Goal: Task Accomplishment & Management: Manage account settings

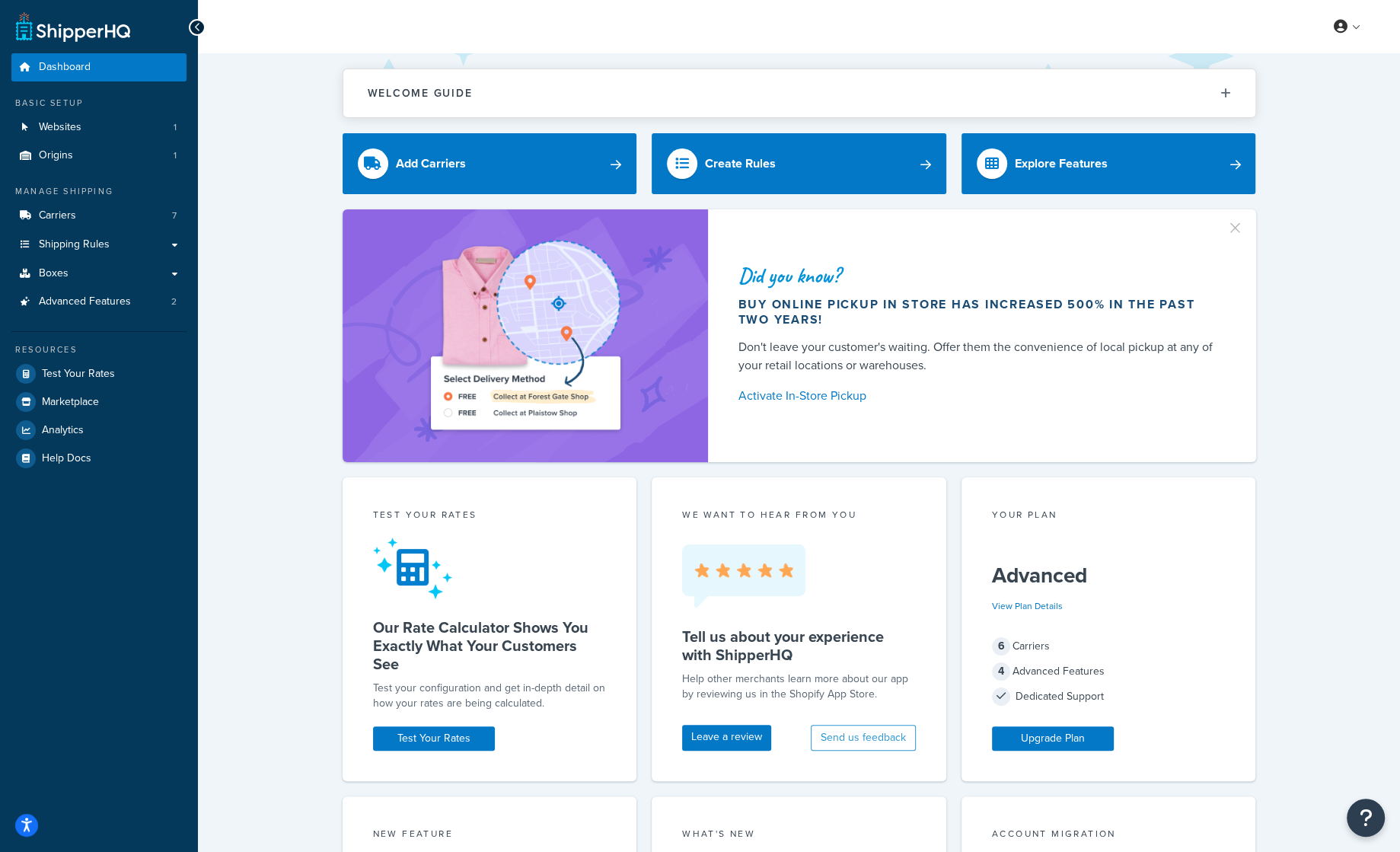
click at [323, 431] on div "Did you know? Buy online pickup in store has increased 500% in the past two yea…" at bounding box center [799, 336] width 1141 height 253
click at [113, 209] on link "Carriers 7" at bounding box center [99, 216] width 175 height 28
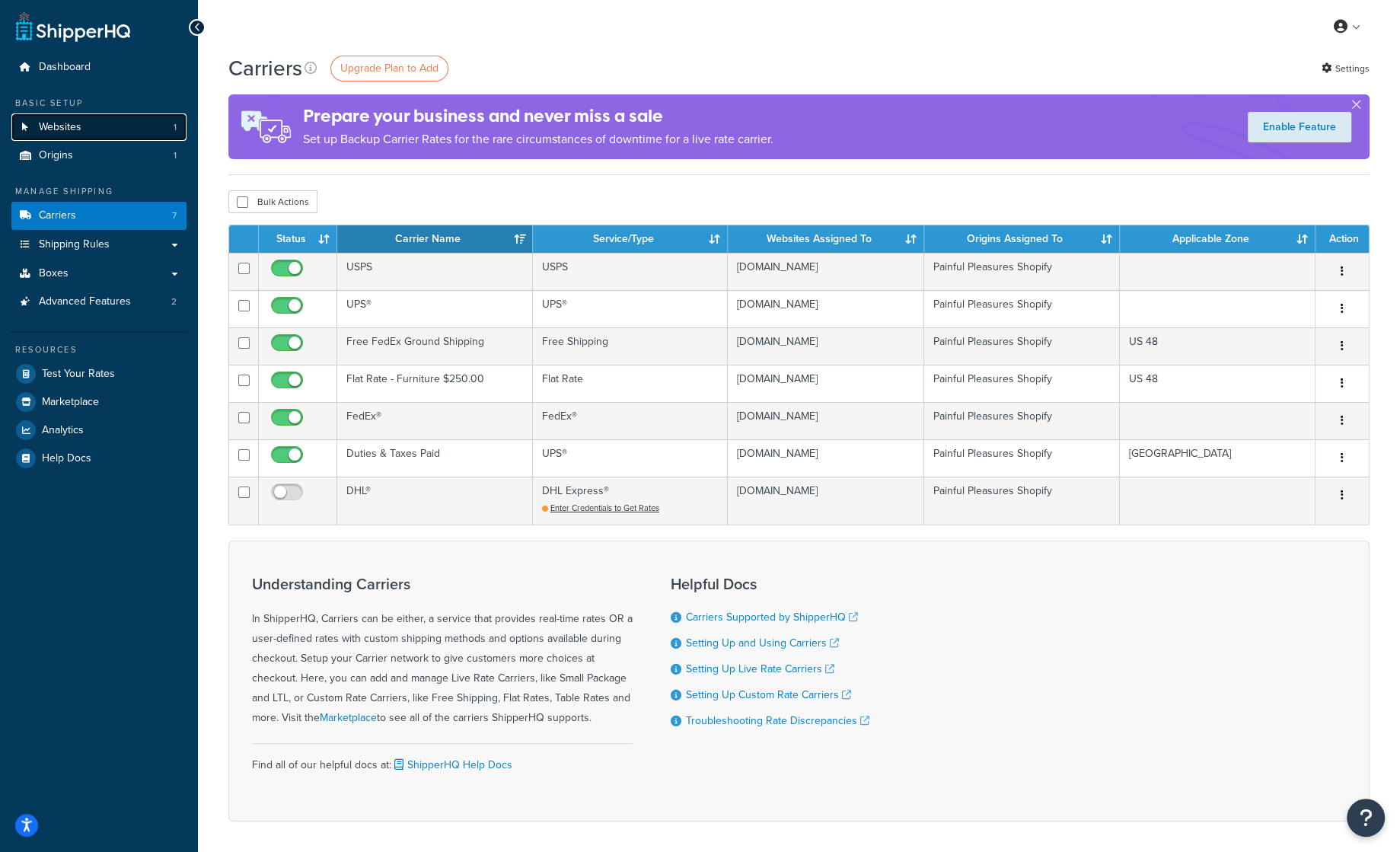
click at [46, 118] on link "Websites 1" at bounding box center [99, 128] width 175 height 28
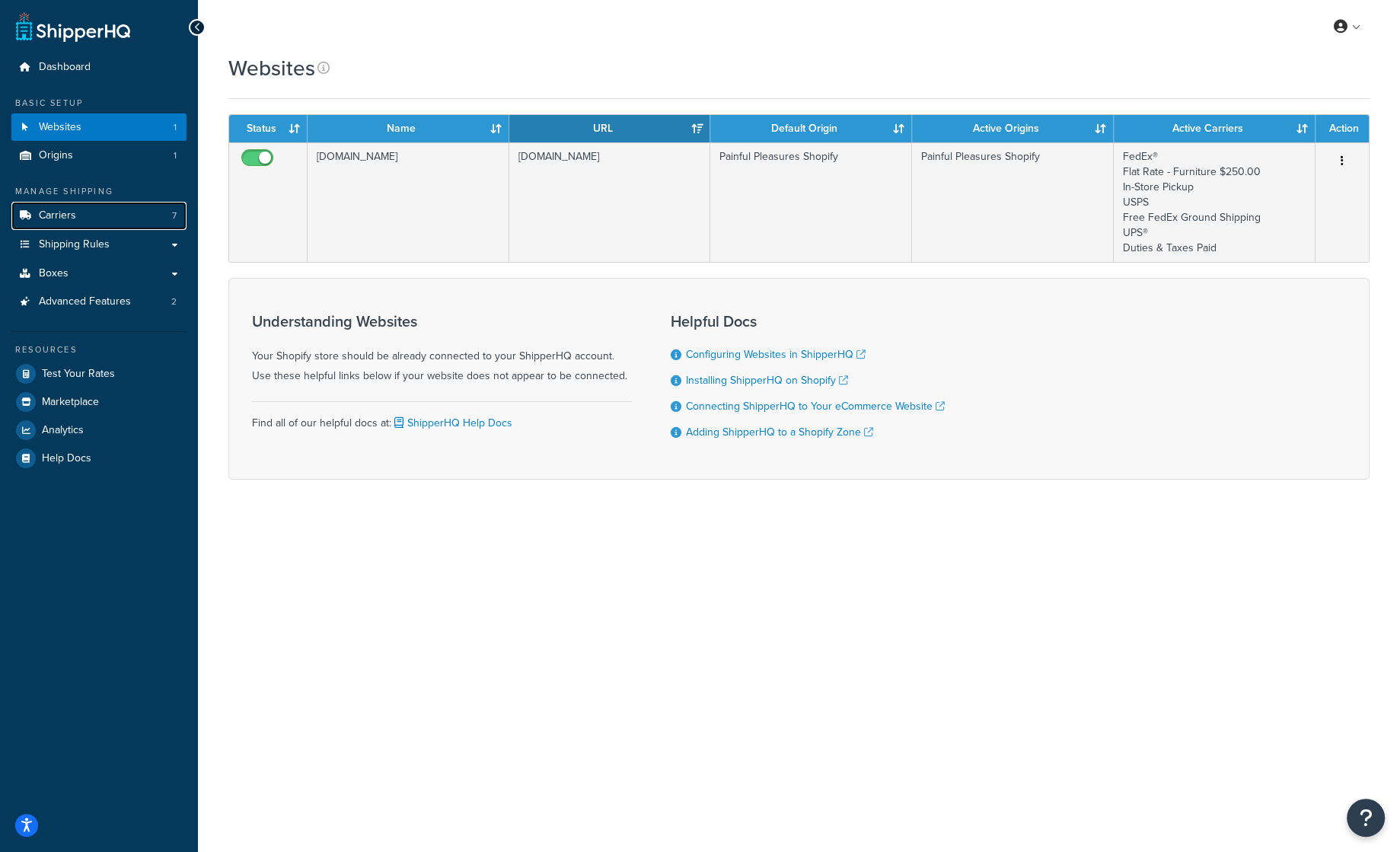
click at [82, 221] on link "Carriers 7" at bounding box center [99, 216] width 175 height 28
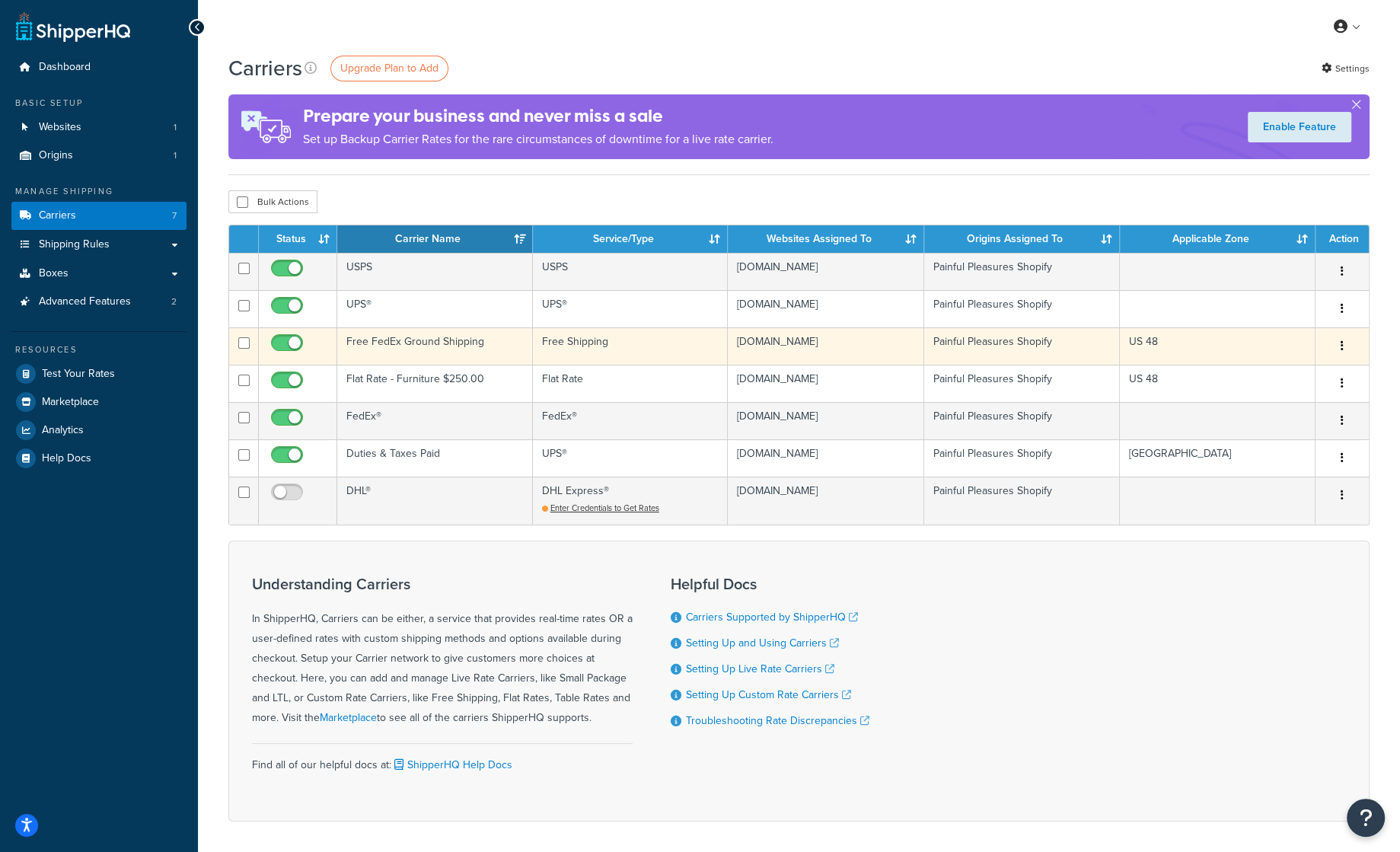
click at [289, 344] on input "checkbox" at bounding box center [289, 346] width 42 height 19
checkbox input "false"
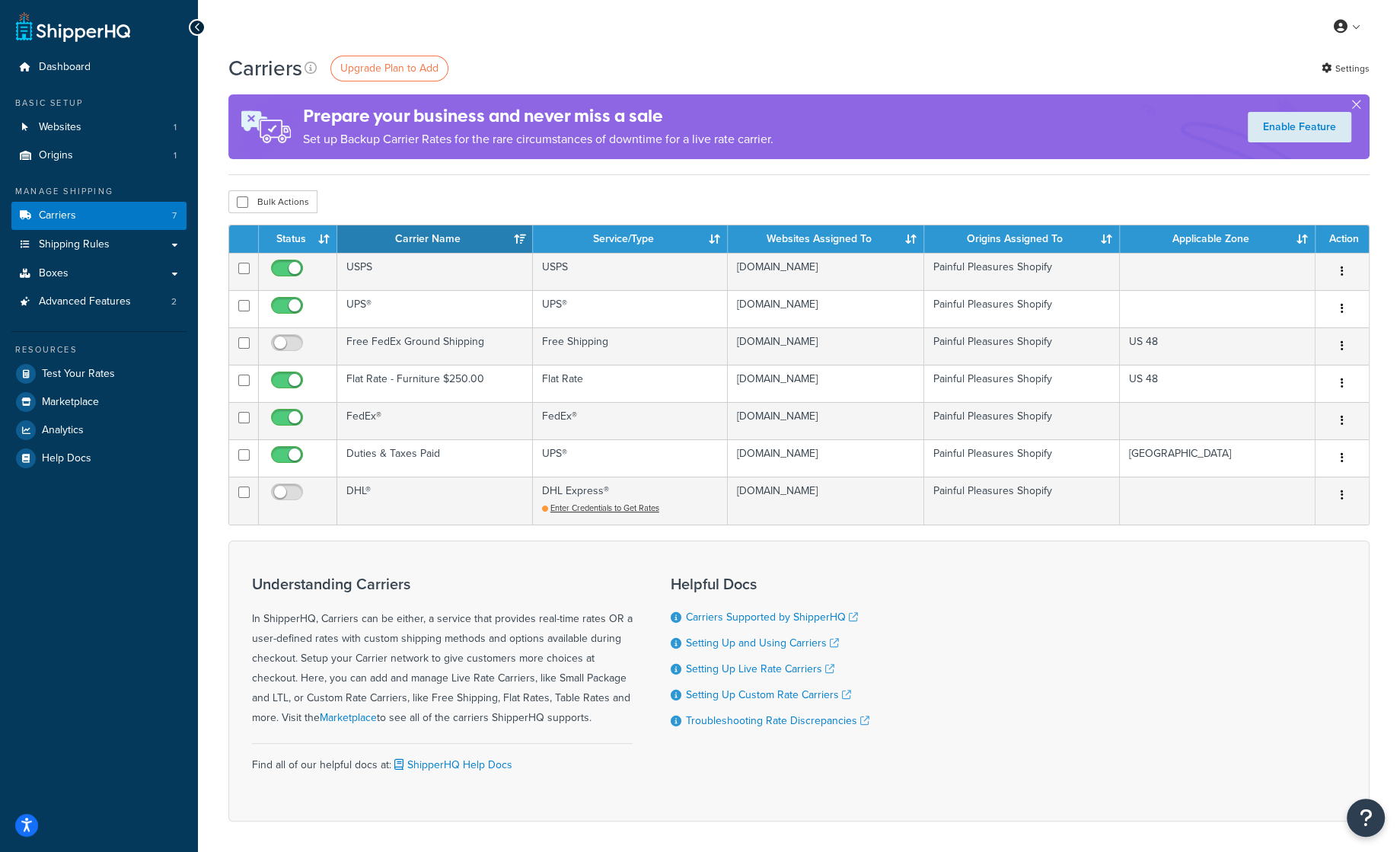
click at [216, 360] on div "Carriers Upgrade Plan to Add Settings Prepare your business and never miss a sa…" at bounding box center [799, 464] width 1202 height 822
click at [97, 246] on span "Shipping Rules" at bounding box center [74, 244] width 71 height 13
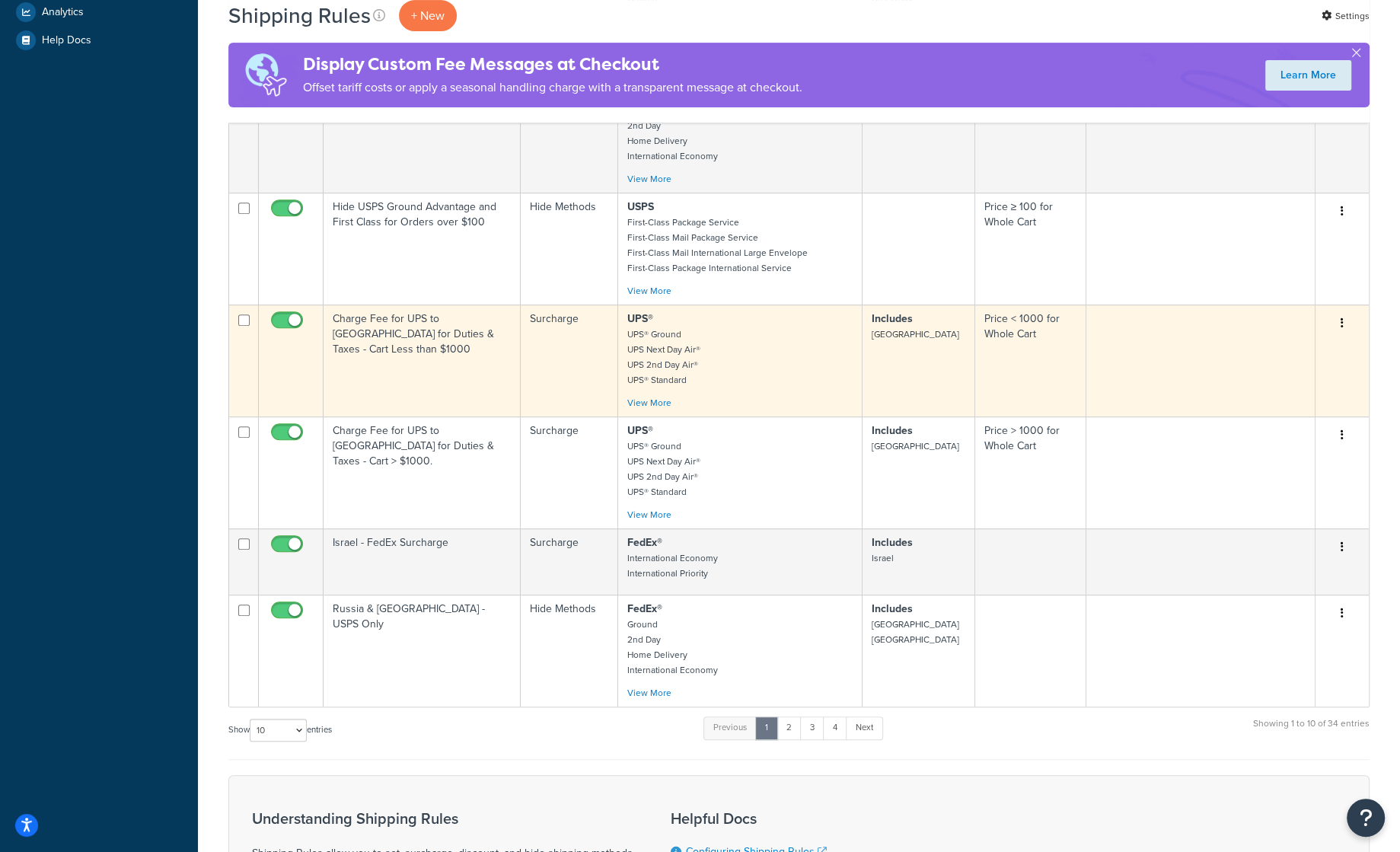
scroll to position [565, 0]
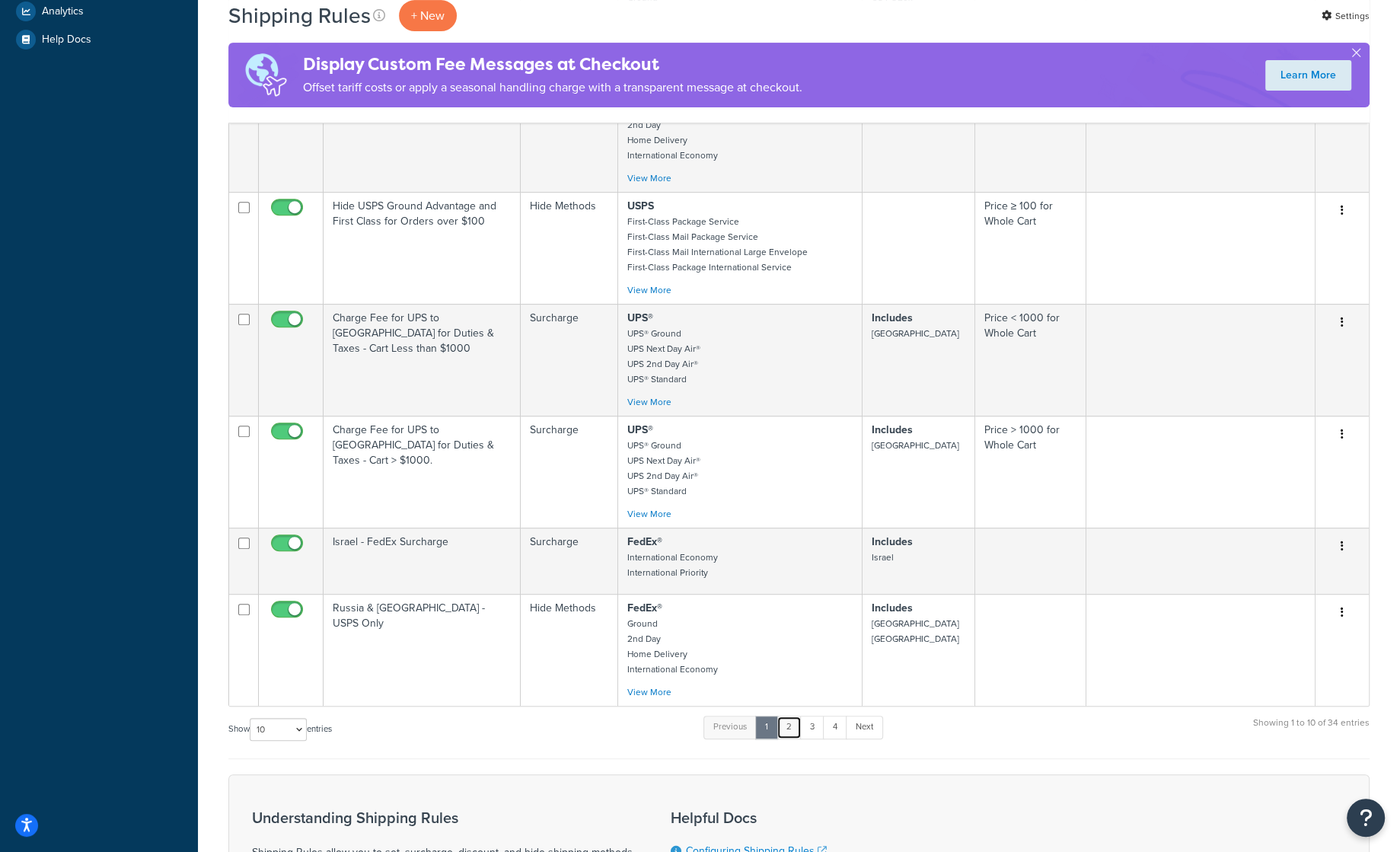
click at [795, 730] on link "2" at bounding box center [789, 728] width 25 height 23
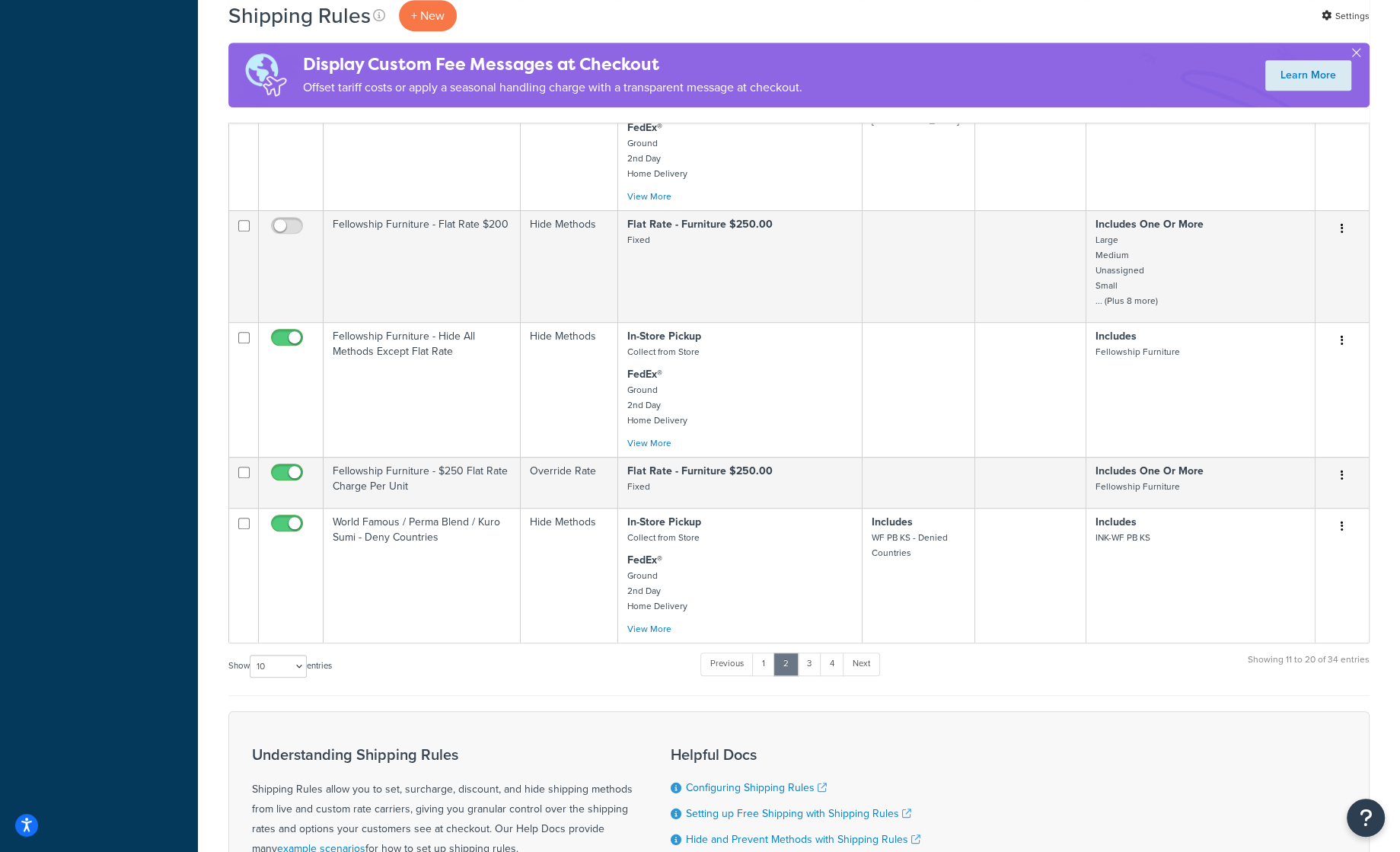
scroll to position [800, 0]
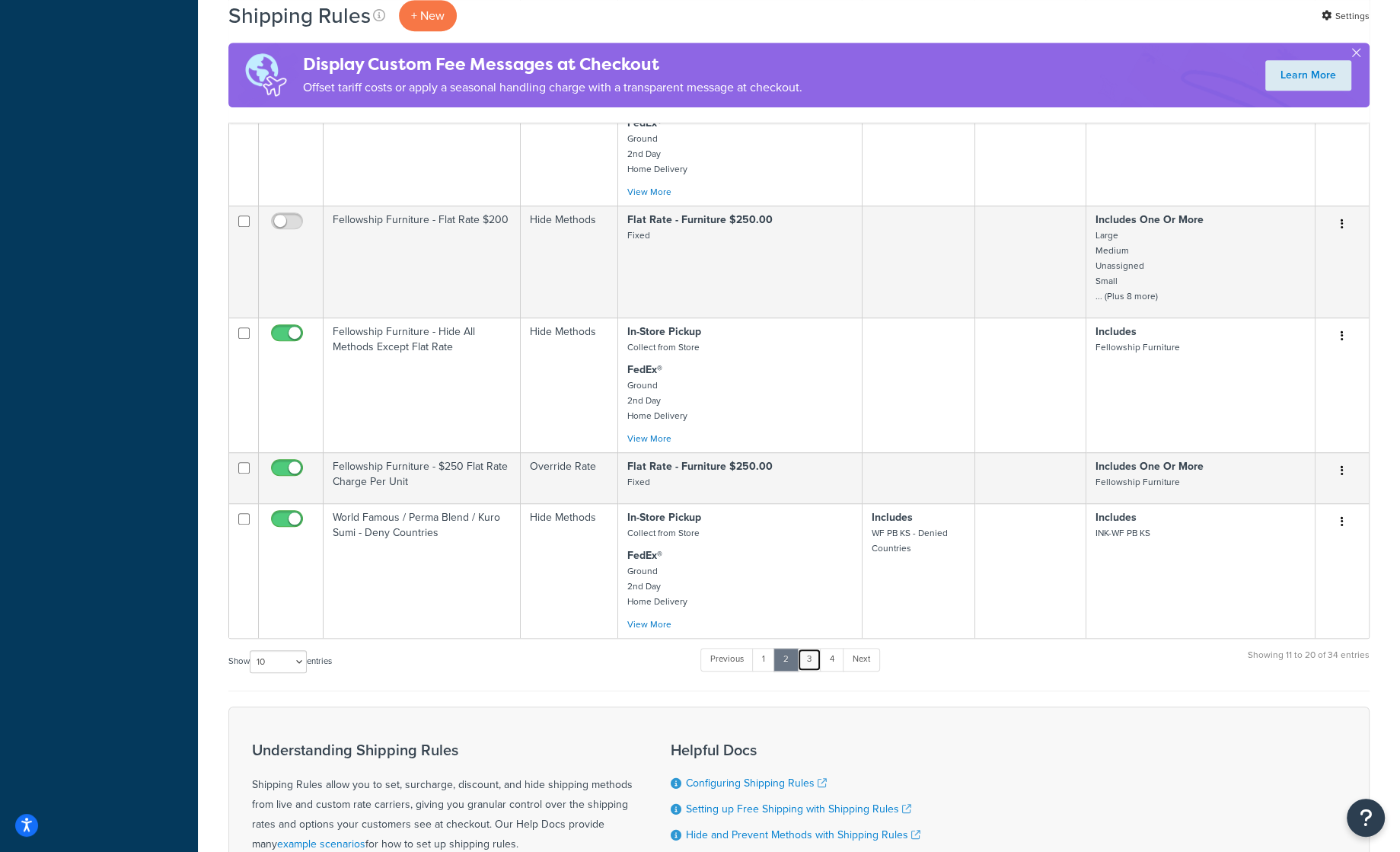
click at [816, 656] on link "3" at bounding box center [809, 659] width 25 height 23
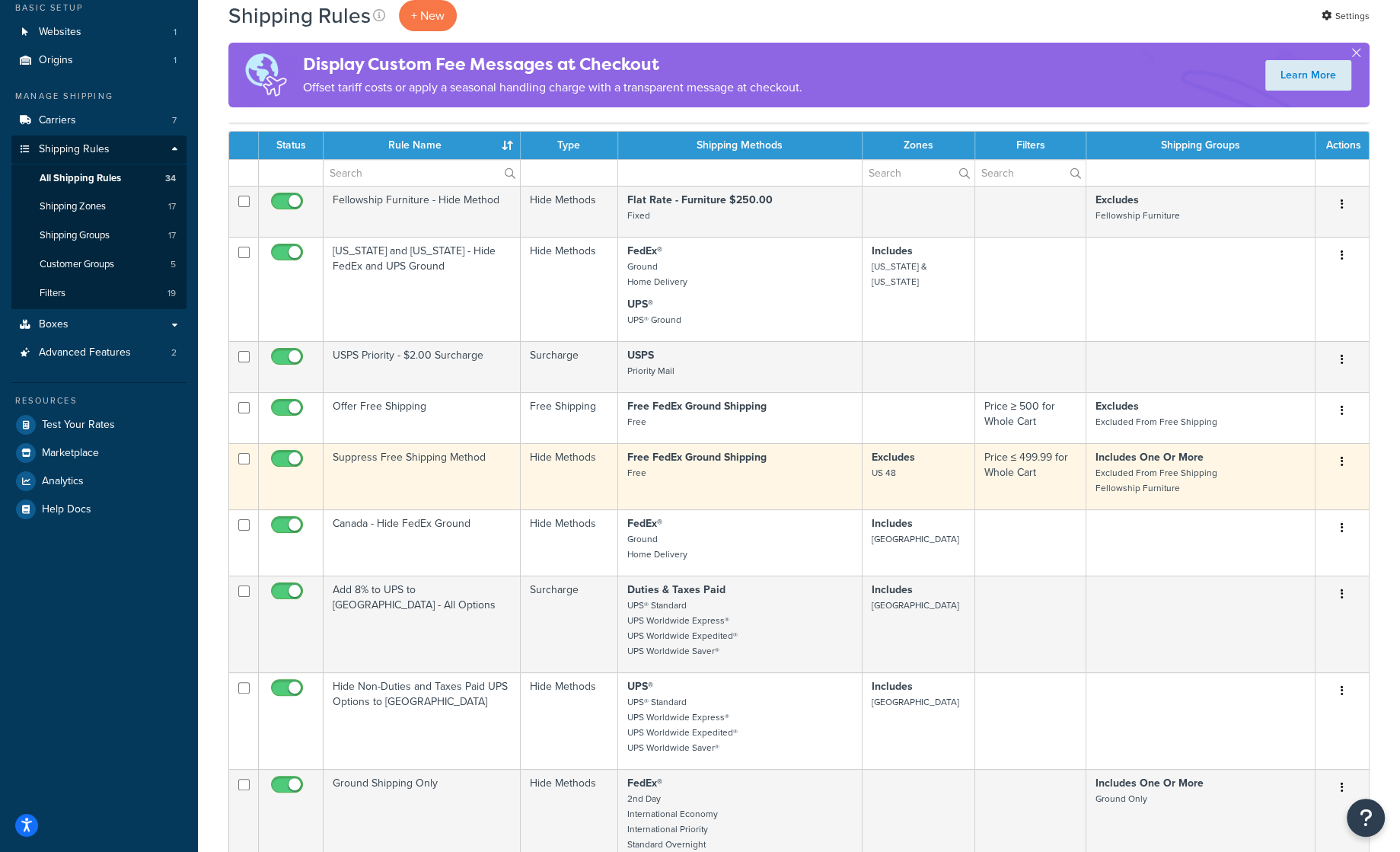
scroll to position [94, 0]
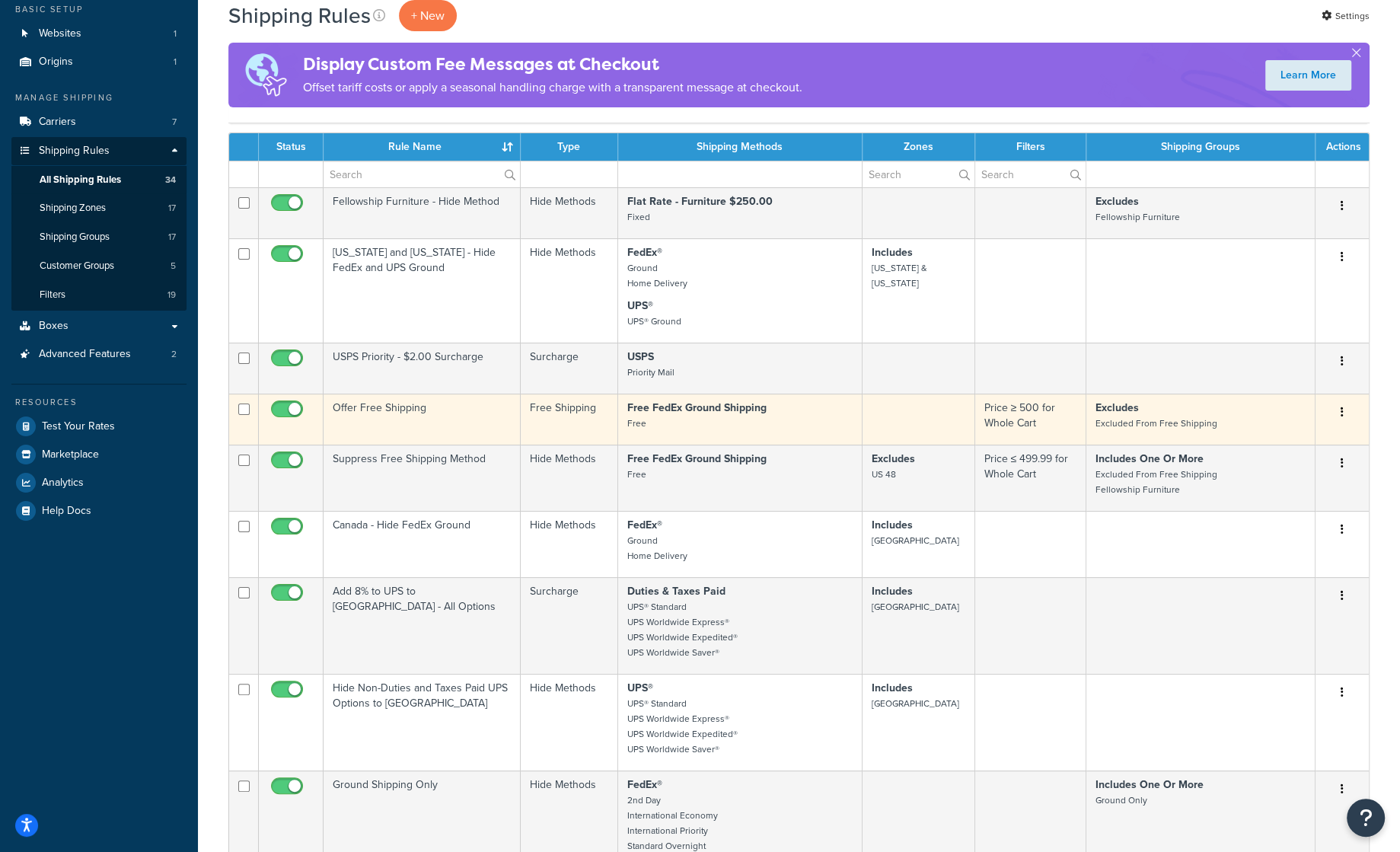
click at [283, 404] on input "checkbox" at bounding box center [289, 413] width 42 height 19
checkbox input "false"
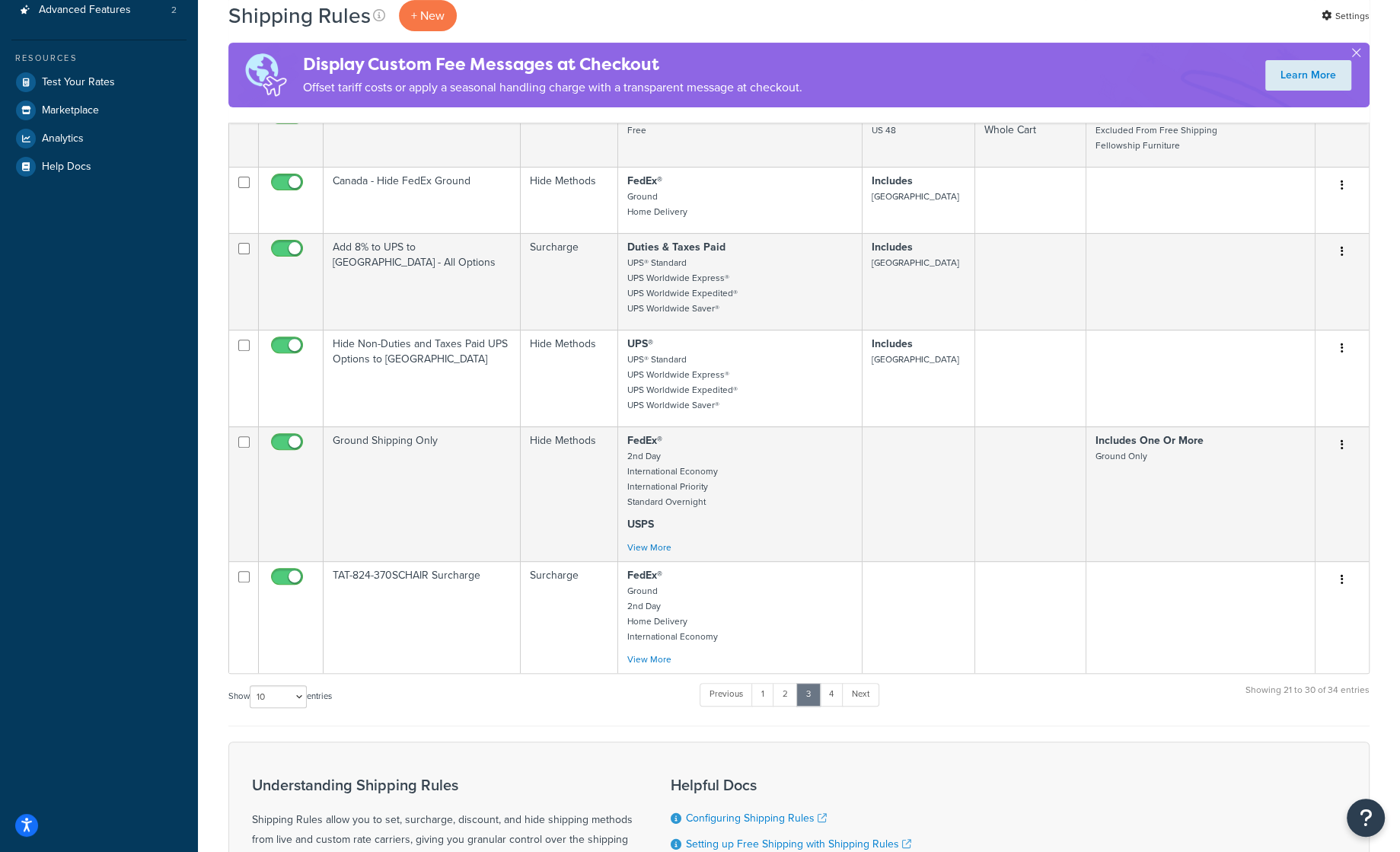
scroll to position [440, 0]
click at [834, 688] on link "4" at bounding box center [832, 692] width 25 height 23
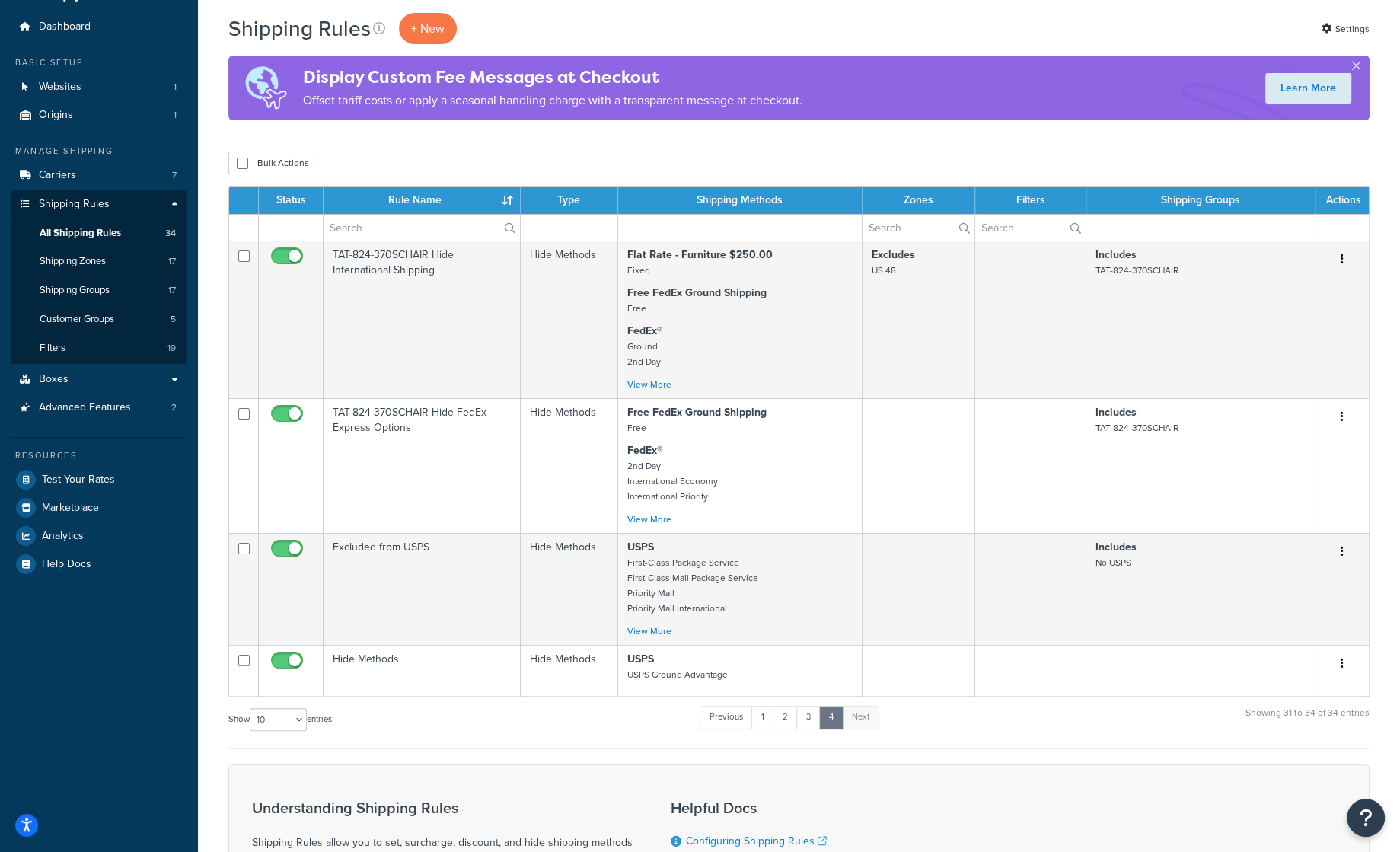
scroll to position [42, 0]
